Goal: Transaction & Acquisition: Purchase product/service

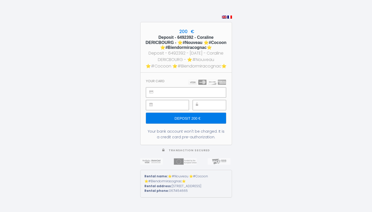
click at [180, 82] on section "Your card Deposit 200 € Your bank account won't be charged. It is a credit card…" at bounding box center [186, 109] width 91 height 72
click at [180, 84] on section "Your card Deposit 200 € Your bank account won't be charged. It is a credit card…" at bounding box center [186, 109] width 91 height 72
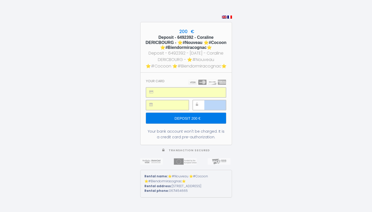
click at [198, 102] on div at bounding box center [209, 106] width 33 height 13
click at [203, 115] on input "Deposit 200 €" at bounding box center [186, 118] width 80 height 11
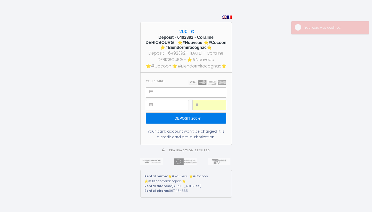
click at [200, 102] on div at bounding box center [209, 105] width 33 height 10
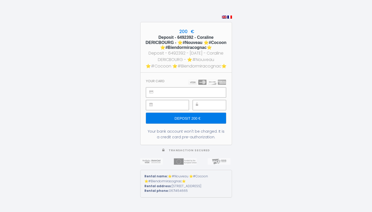
click at [310, 155] on div "200 € Deposit - 6492392 - Coraline DERICBOURG - ⭐️#Nouveau ⭐️#Cocoon ⭐️#Biendor…" at bounding box center [186, 106] width 372 height 212
click at [208, 116] on input "Deposit 200 €" at bounding box center [186, 118] width 80 height 11
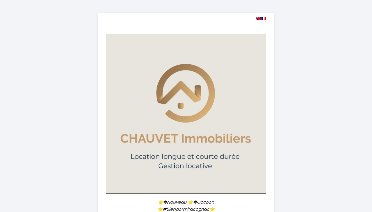
select select
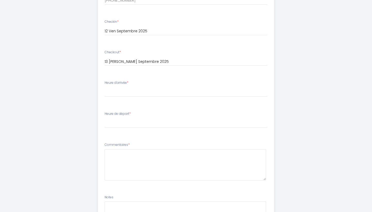
scroll to position [294, 0]
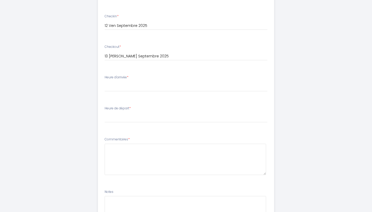
type input "[EMAIL_ADDRESS][DOMAIN_NAME]"
select select "15:00"
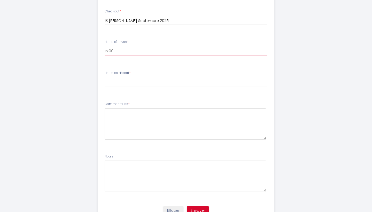
scroll to position [330, 0]
click at [138, 74] on div "Heure de départ * 00:00 00:30 01:00 01:30 02:00 02:30 03:00 03:30 04:00 04:30 0…" at bounding box center [186, 78] width 163 height 17
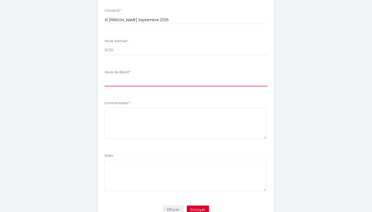
select select "10:00"
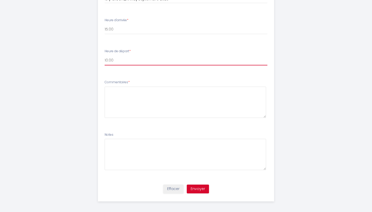
scroll to position [351, 0]
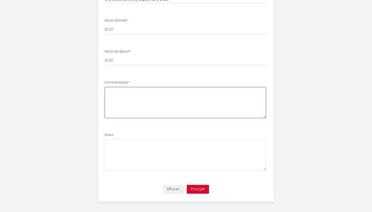
click at [148, 101] on textarea at bounding box center [186, 102] width 162 height 31
type textarea "o"
type textarea "pas de commentaire"
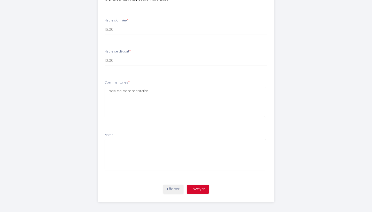
click at [203, 186] on button "Envoyer" at bounding box center [198, 189] width 22 height 9
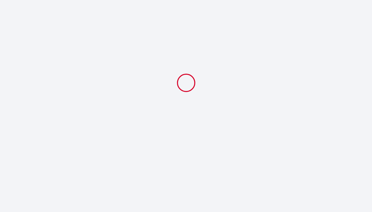
scroll to position [0, 0]
select select "10:00"
